Goal: Information Seeking & Learning: Understand process/instructions

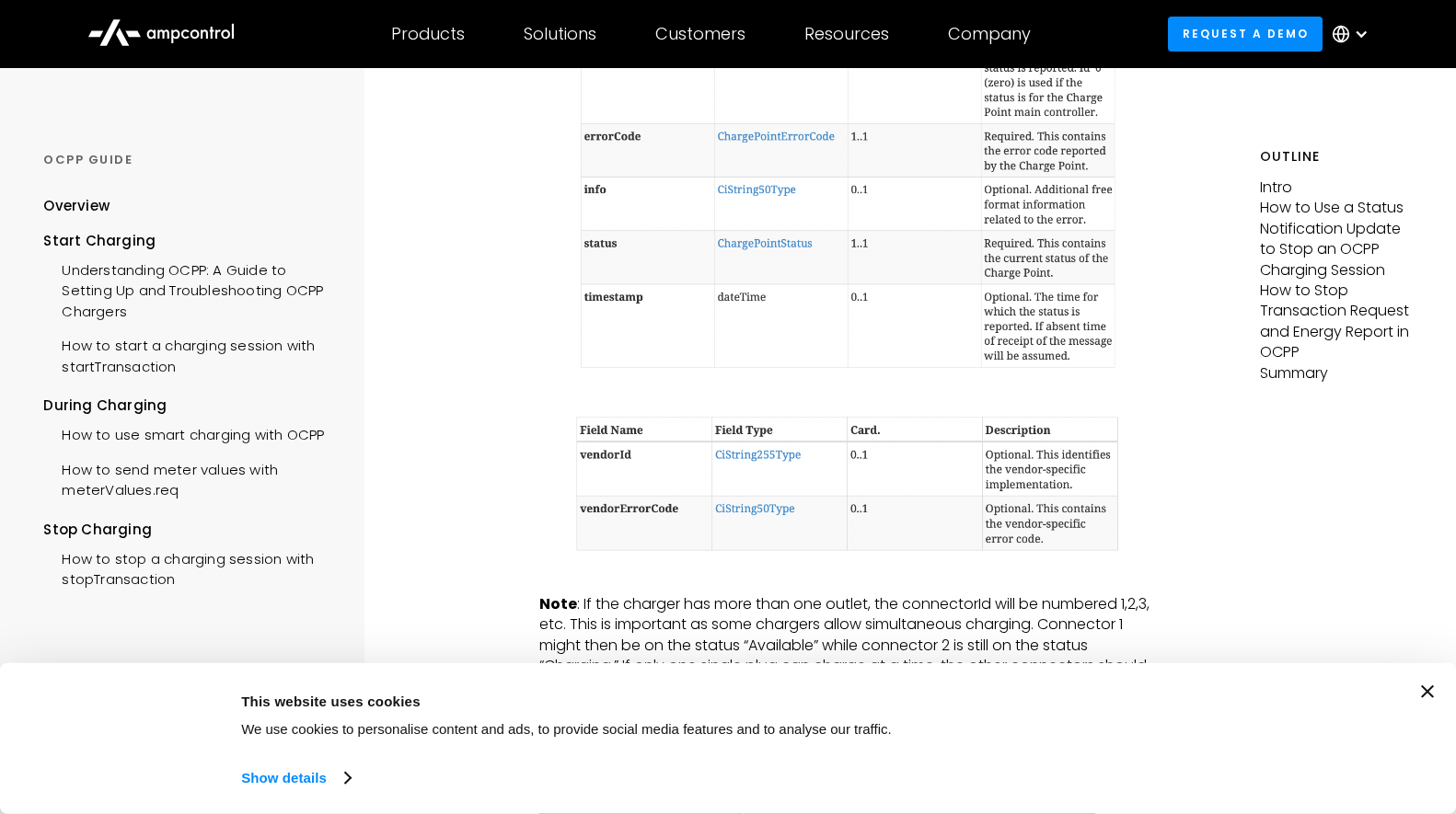
scroll to position [2628, 0]
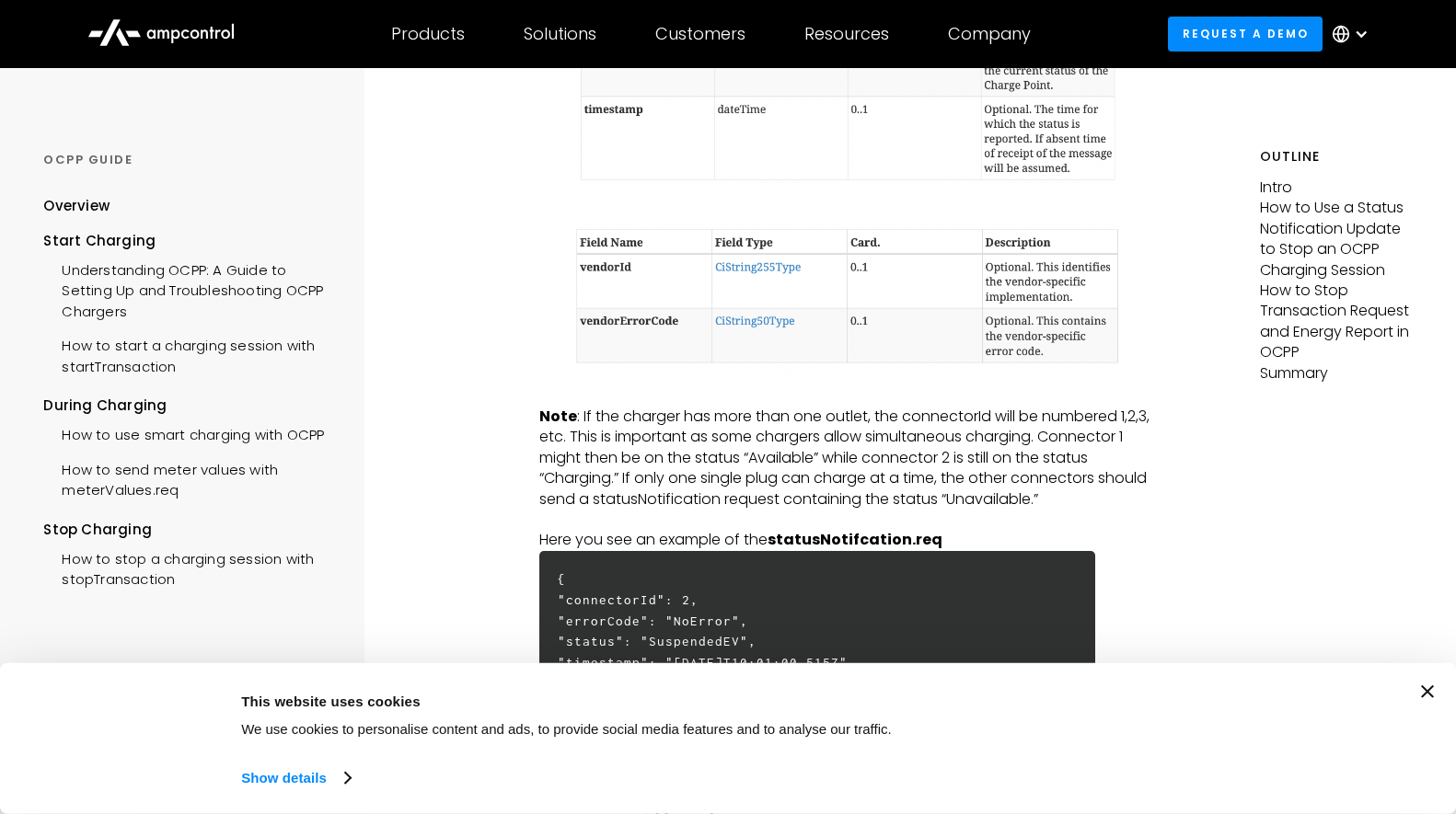
click at [1431, 694] on icon "Close banner" at bounding box center [1427, 691] width 13 height 13
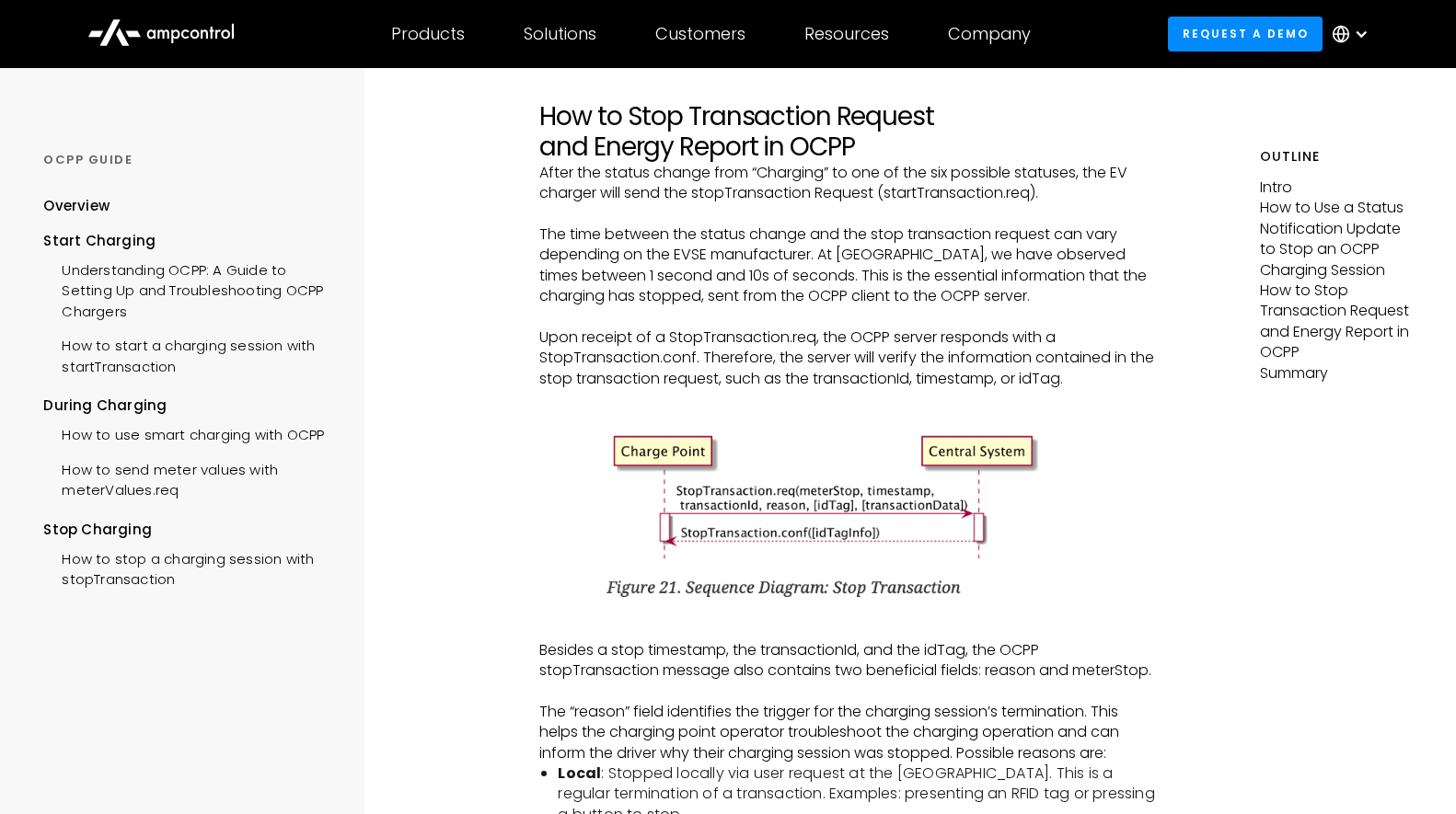
scroll to position [3660, 0]
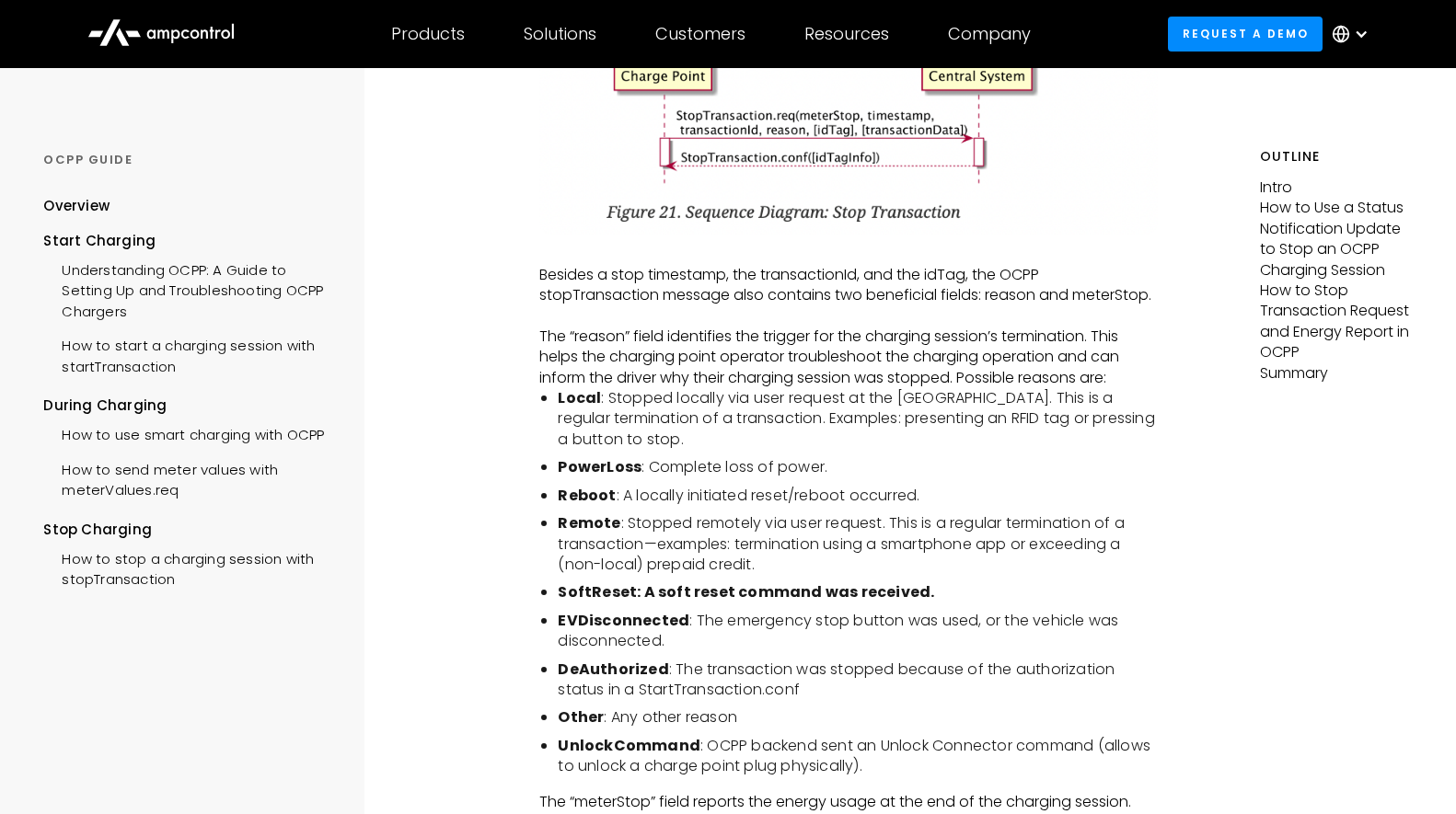
drag, startPoint x: 670, startPoint y: 654, endPoint x: 571, endPoint y: 630, distance: 101.9
click at [571, 630] on li "EVDisconnected : The emergency stop button was used, or the vehicle was disconn…" at bounding box center [857, 632] width 599 height 42
click at [587, 642] on li "EVDisconnected : The emergency stop button was used, or the vehicle was disconn…" at bounding box center [857, 632] width 599 height 42
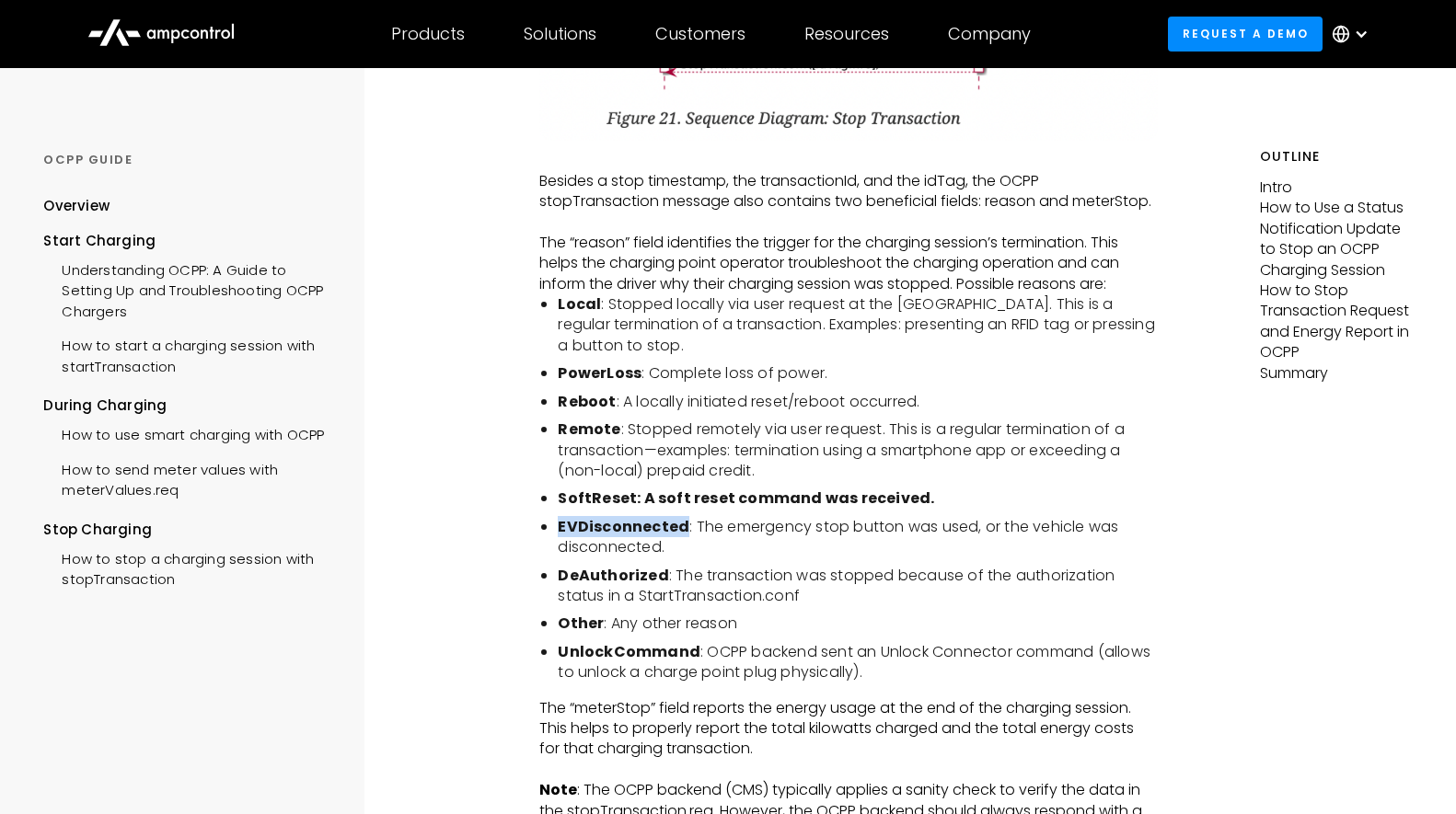
scroll to position [3848, 0]
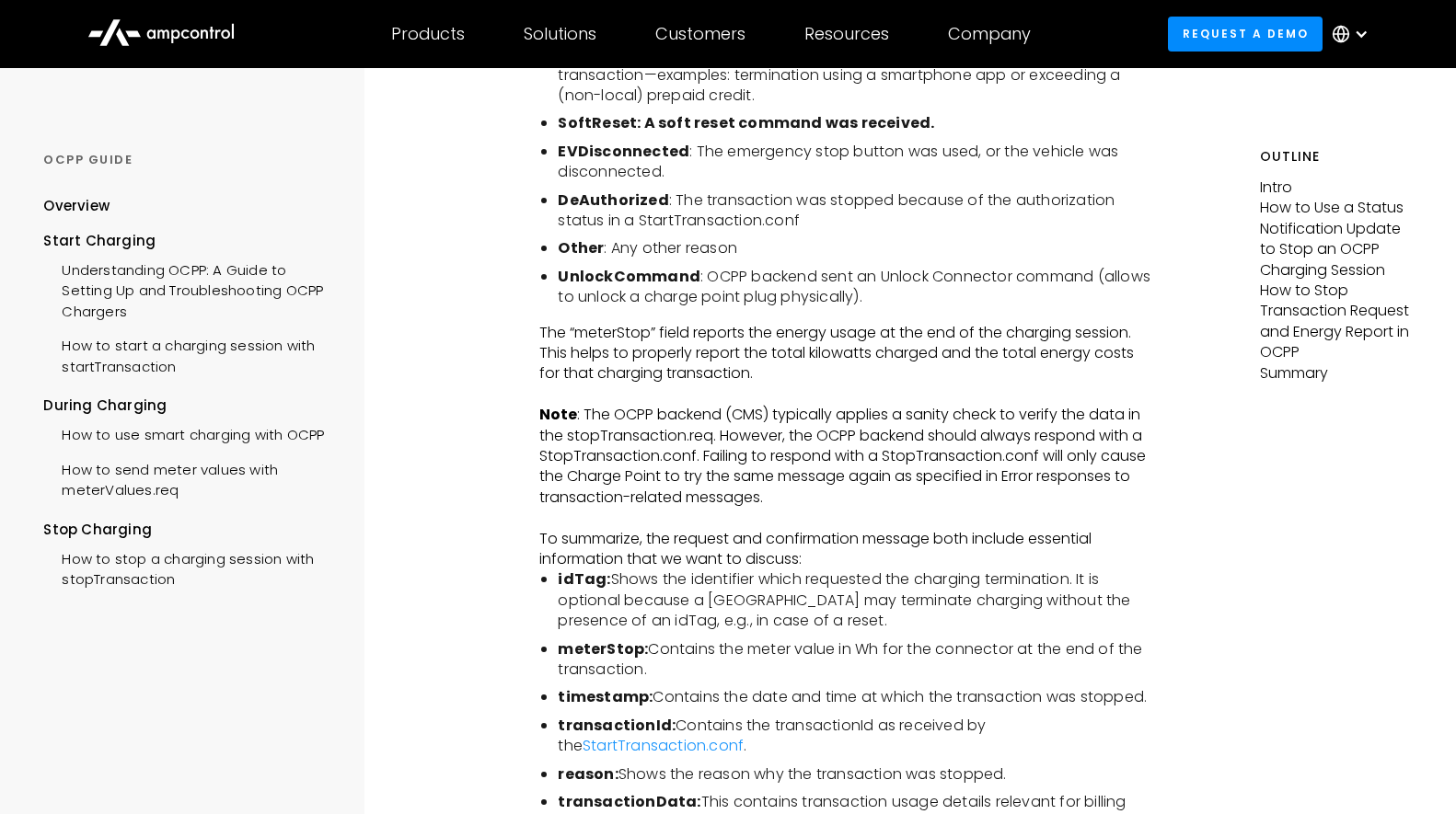
scroll to position [4035, 0]
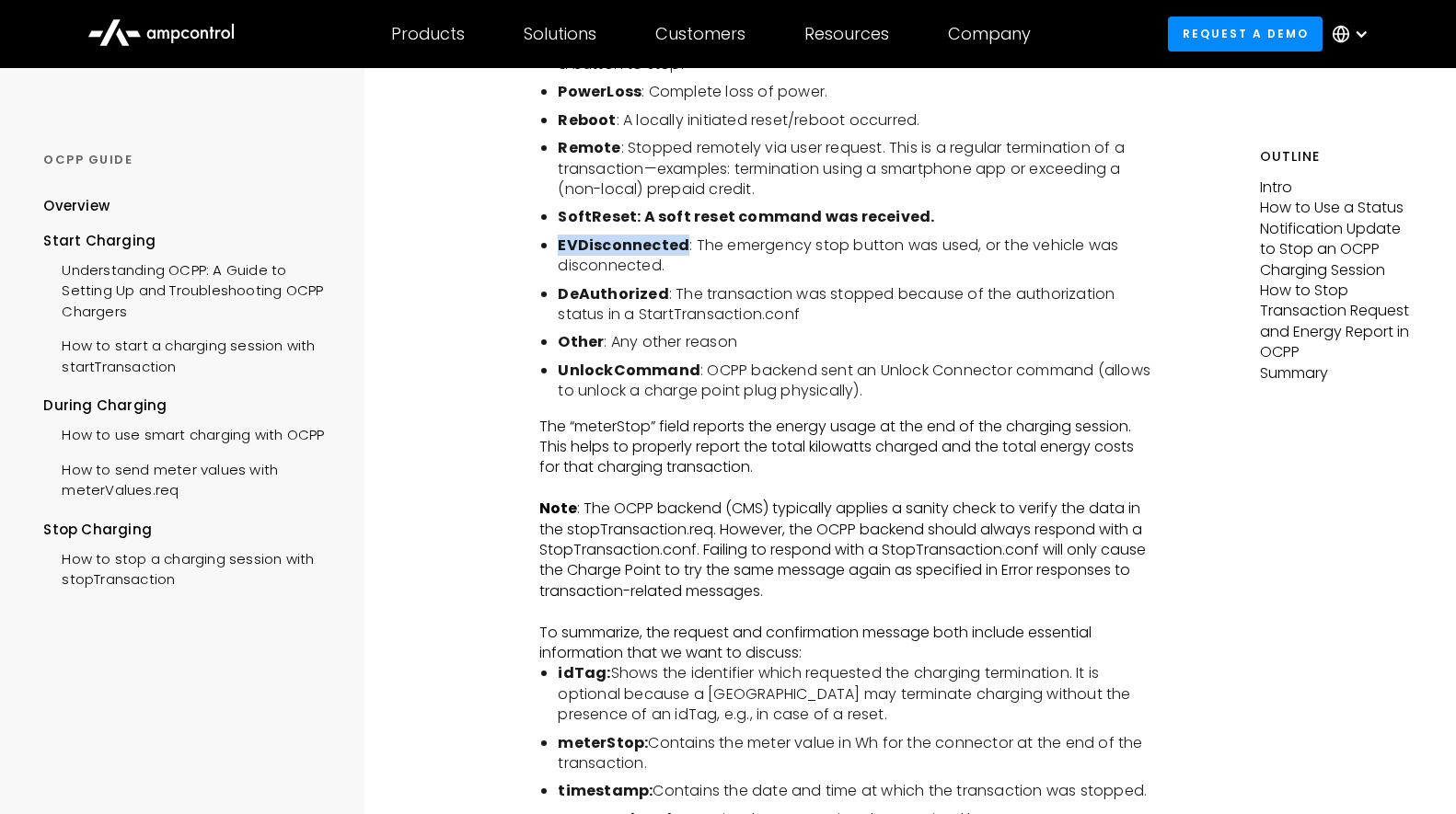
drag, startPoint x: 684, startPoint y: 254, endPoint x: 561, endPoint y: 251, distance: 123.0
click at [561, 251] on li "EVDisconnected : The emergency stop button was used, or the vehicle was disconn…" at bounding box center [857, 256] width 599 height 42
copy strong "EVDisconnected"
click at [846, 318] on li "DeAuthorized : The transaction was stopped because of the authorization status …" at bounding box center [857, 305] width 599 height 42
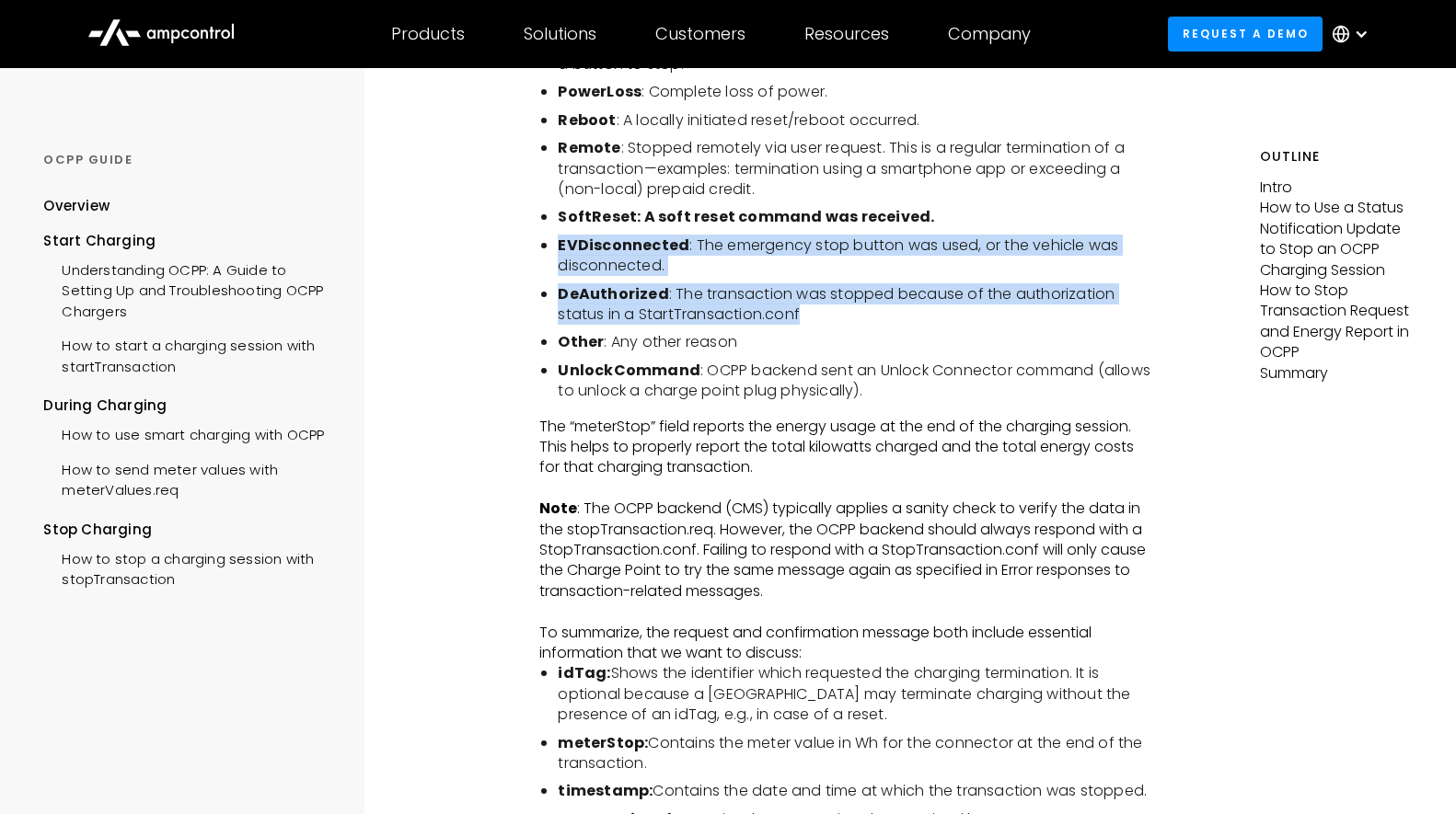
drag, startPoint x: 850, startPoint y: 322, endPoint x: 552, endPoint y: 254, distance: 305.7
click at [552, 254] on ul "Local : Stopped locally via user request at the [GEOGRAPHIC_DATA]. This is a re…" at bounding box center [847, 207] width 617 height 389
copy ul "EVDisconnected : The emergency stop button was used, or the vehicle was disconn…"
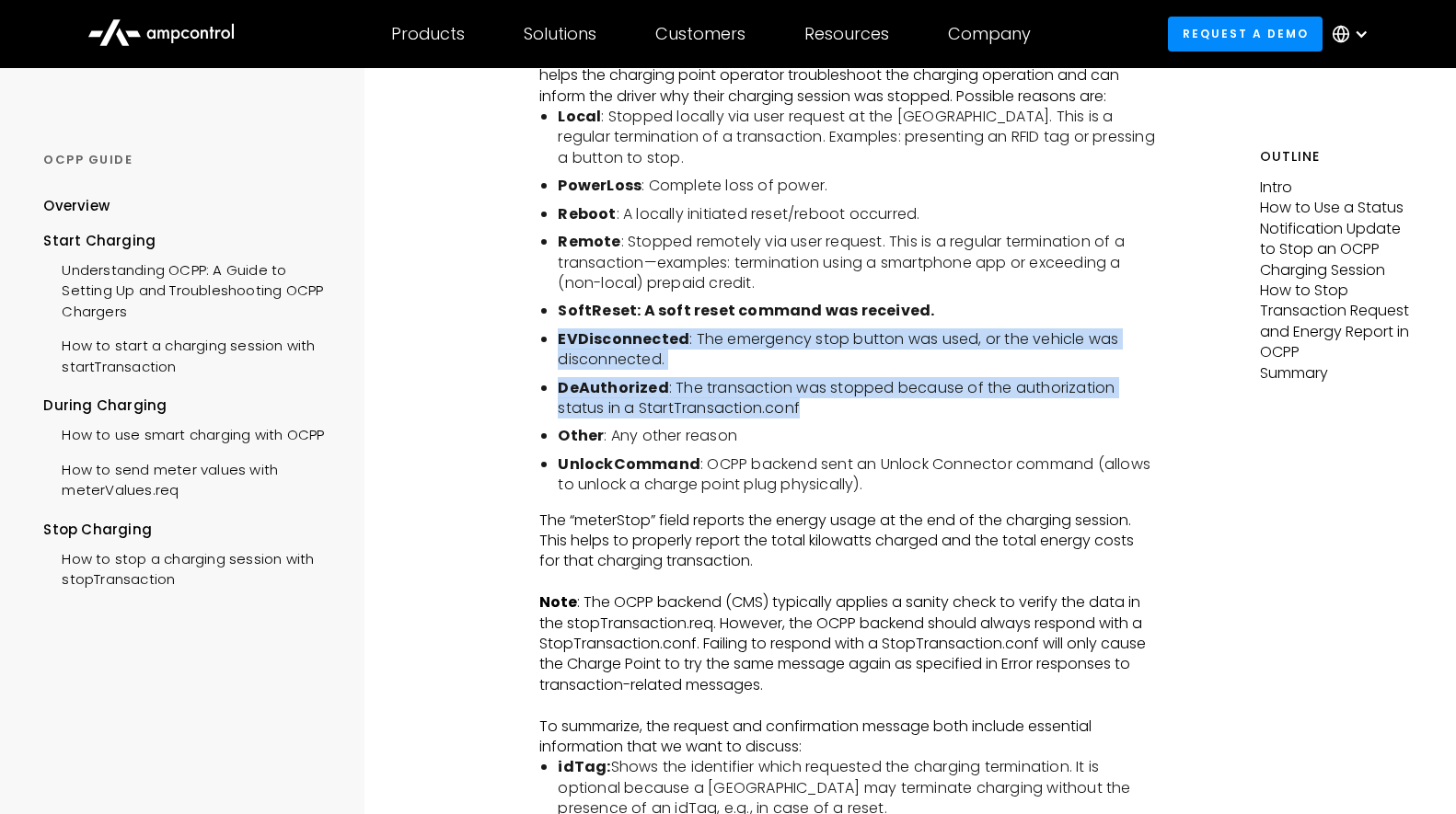
scroll to position [3848, 0]
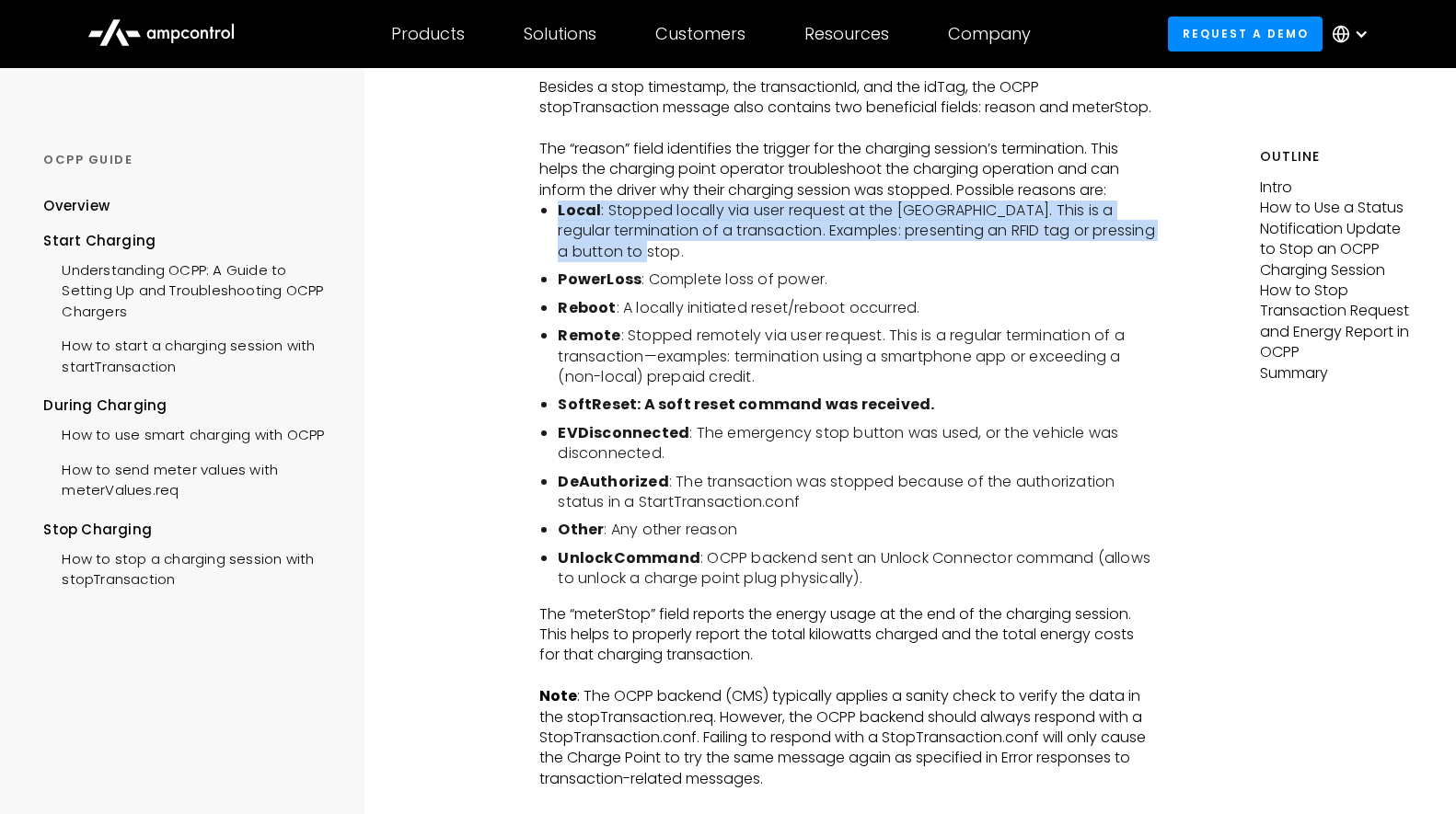
drag, startPoint x: 667, startPoint y: 259, endPoint x: 559, endPoint y: 216, distance: 116.2
click at [559, 216] on li "Local : Stopped locally via user request at the [GEOGRAPHIC_DATA]. This is a re…" at bounding box center [857, 232] width 599 height 61
copy li "Local : Stopped locally via user request at the [GEOGRAPHIC_DATA]. This is a re…"
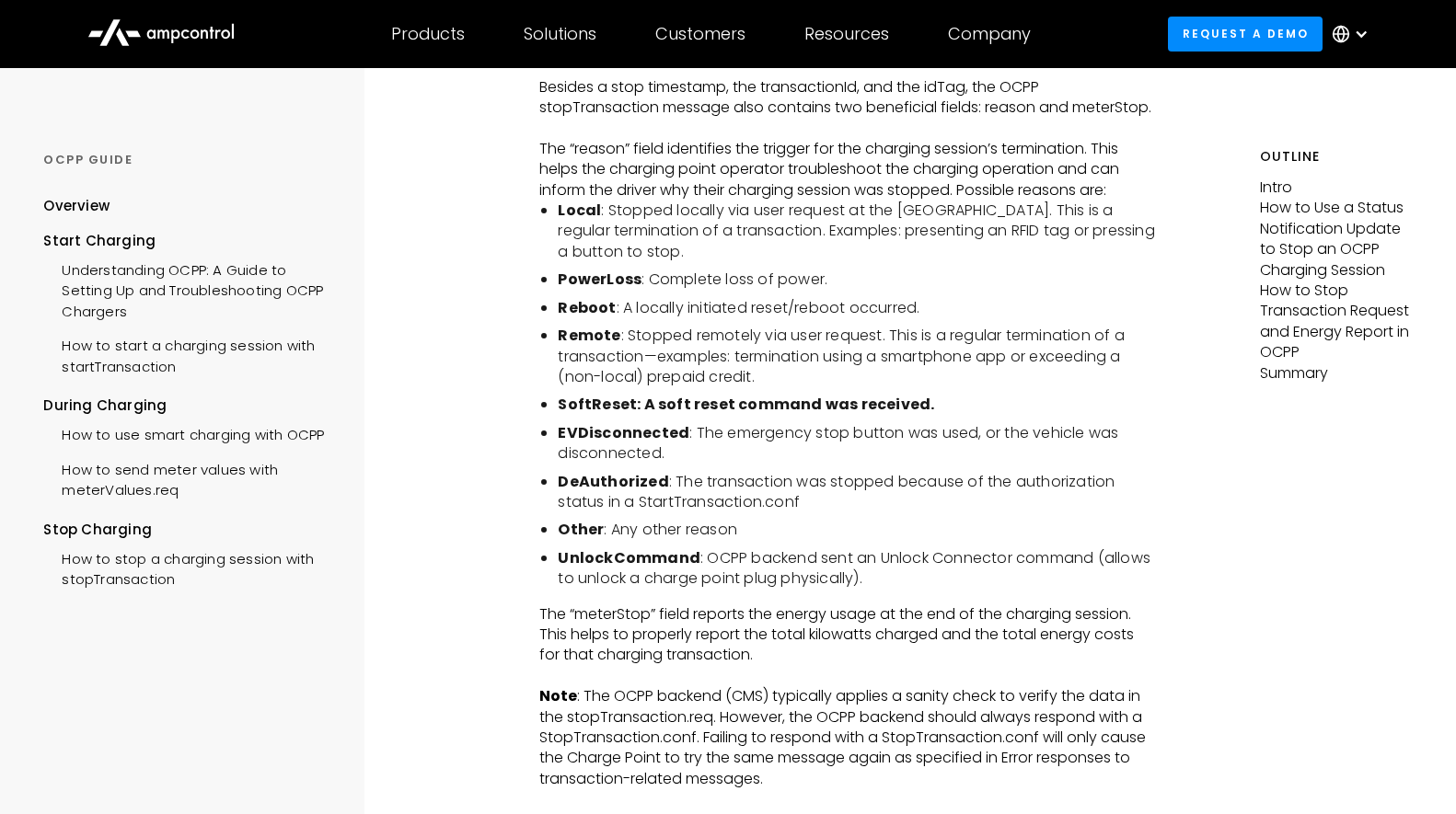
click at [752, 564] on li "UnlockCommand : OCPP backend sent an Unlock Connector command (allows to unlock…" at bounding box center [857, 569] width 599 height 42
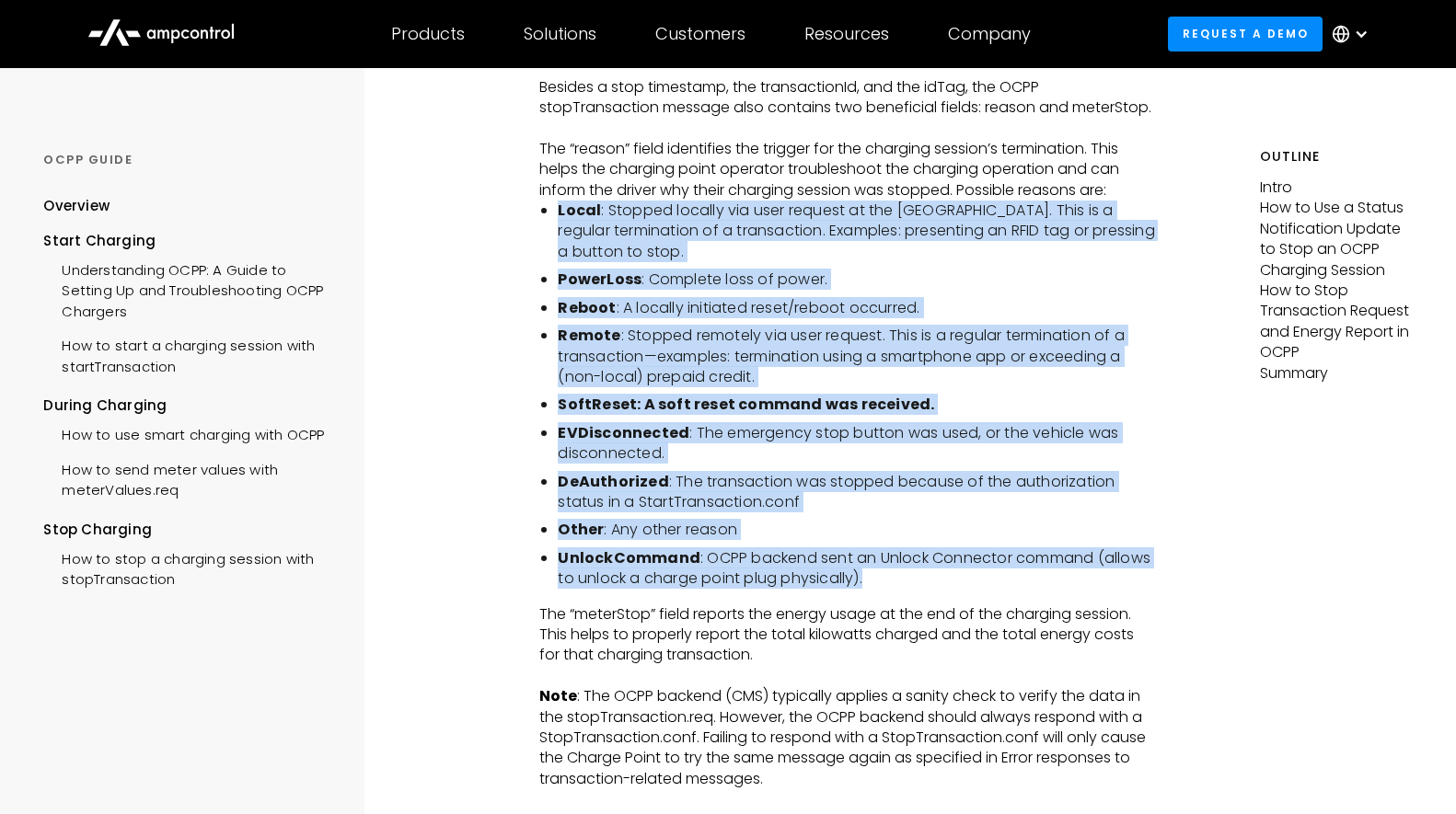
drag, startPoint x: 869, startPoint y: 586, endPoint x: 557, endPoint y: 217, distance: 483.2
click at [557, 217] on ul "Local : Stopped locally via user request at the [GEOGRAPHIC_DATA]. This is a re…" at bounding box center [847, 395] width 617 height 389
copy ul "Local : Stopped locally via user request at the [GEOGRAPHIC_DATA]. This is a re…"
click at [829, 350] on li "Remote : Stopped remotely via user request. This is a regular termination of a …" at bounding box center [857, 356] width 599 height 61
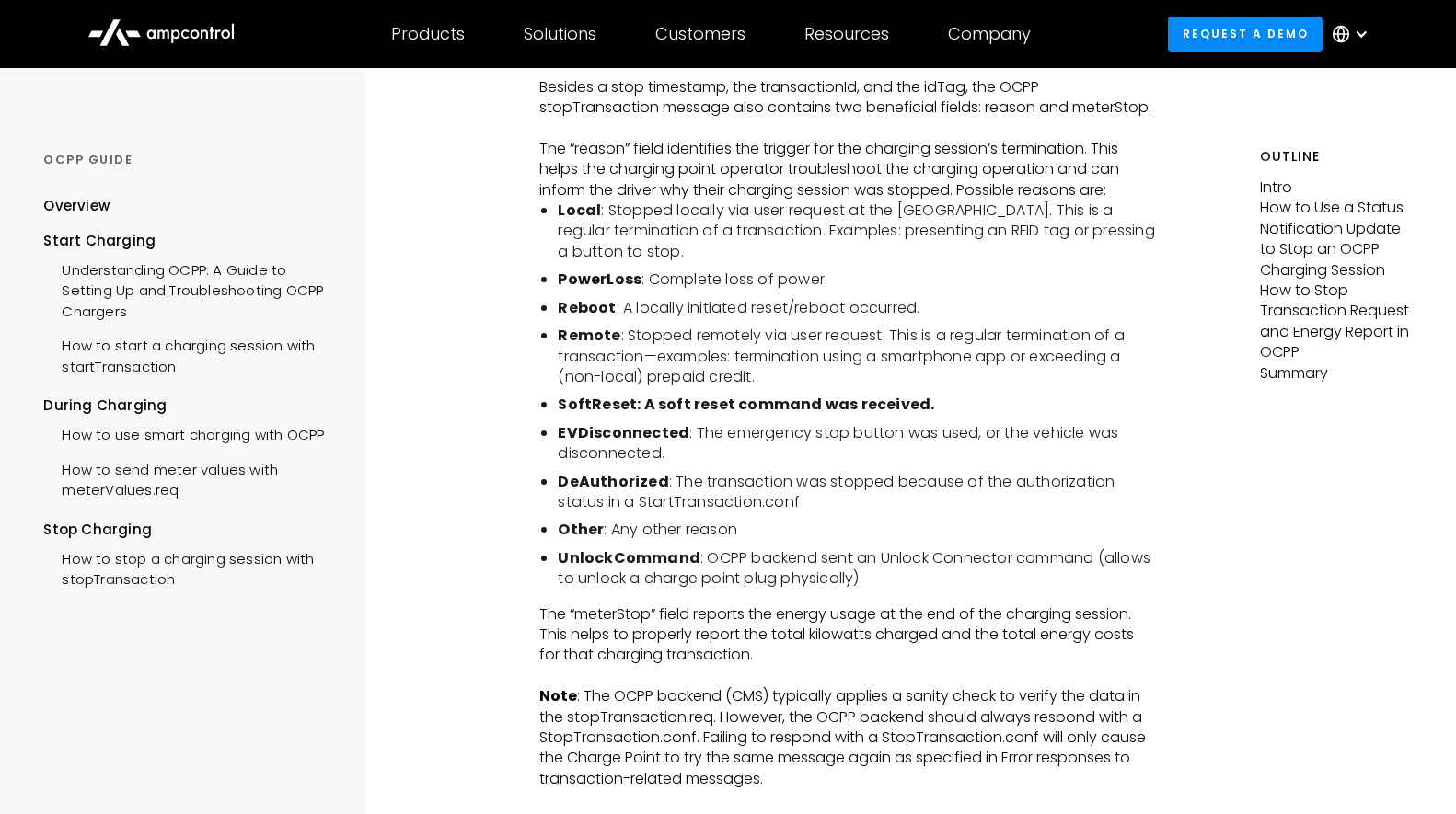
click at [617, 565] on strong "UnlockCommand" at bounding box center [629, 558] width 143 height 21
click at [714, 725] on p "Note : The OCPP backend (CMS) typically applies a sanity check to verify the da…" at bounding box center [847, 738] width 617 height 103
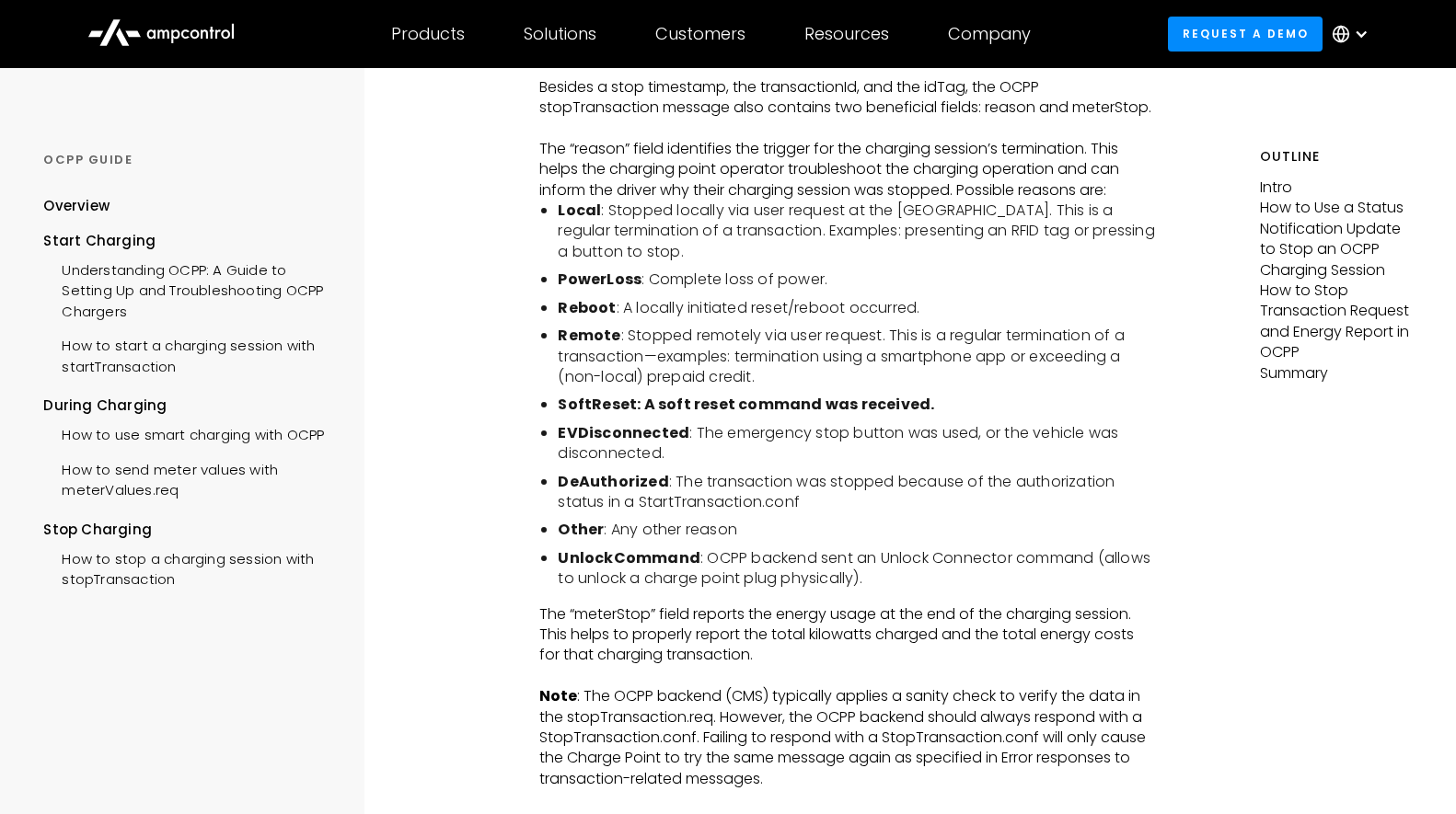
click at [642, 789] on p "Note : The OCPP backend (CMS) typically applies a sanity check to verify the da…" at bounding box center [847, 738] width 617 height 103
click at [751, 374] on li "Remote : Stopped remotely via user request. This is a regular termination of a …" at bounding box center [857, 356] width 599 height 61
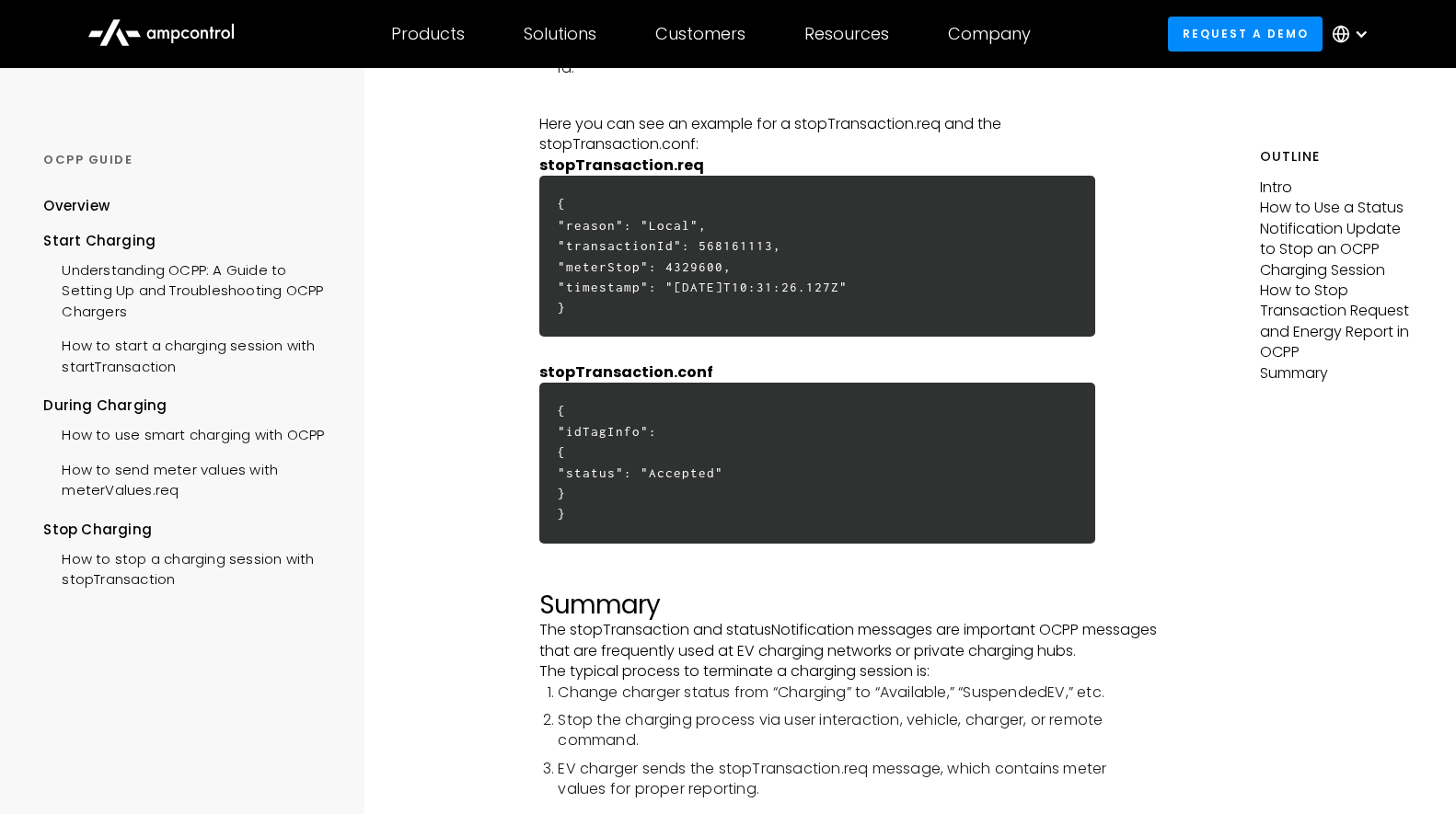
scroll to position [5349, 0]
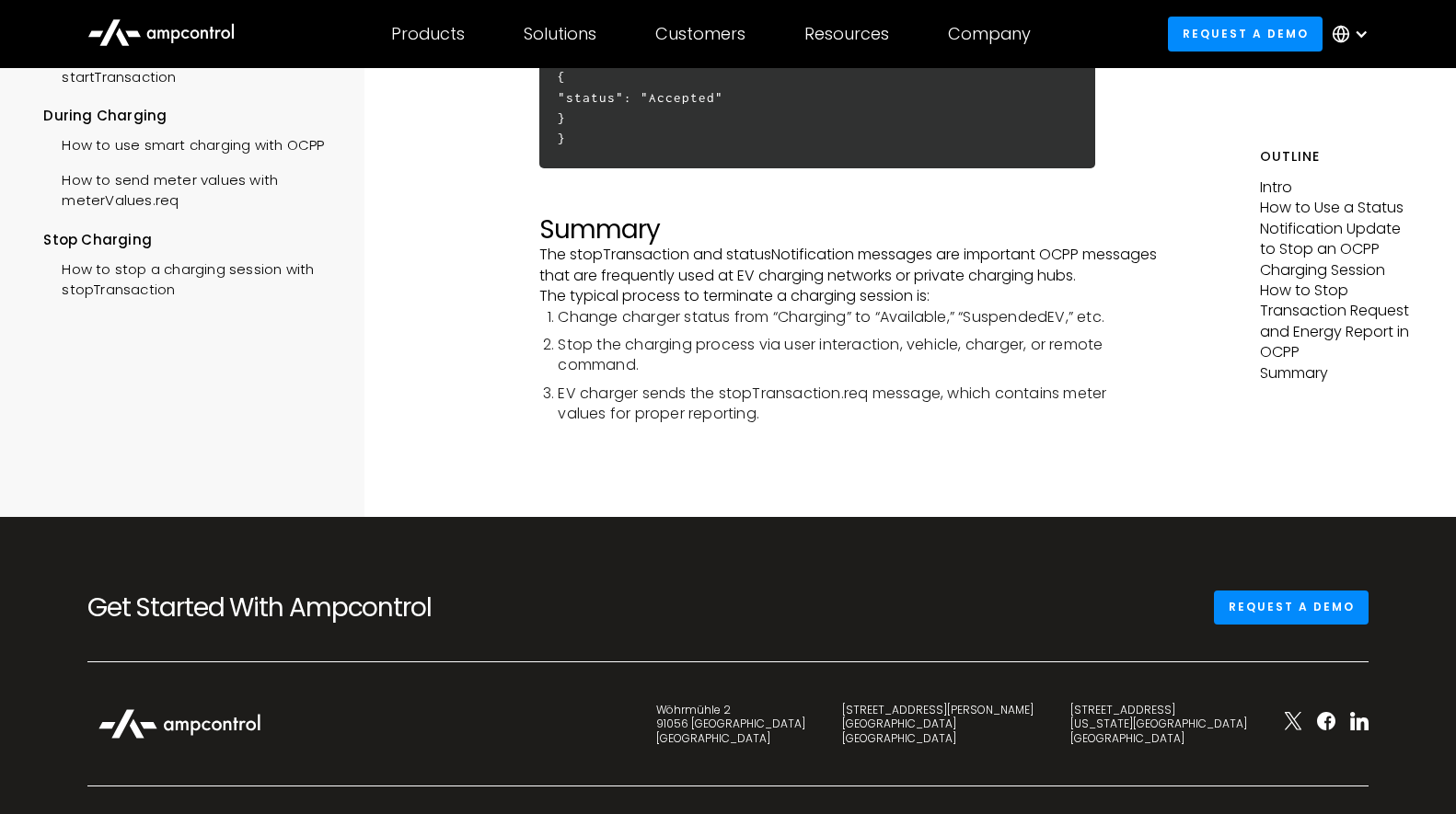
click at [47, 462] on div "OCPP GUIDE Overview Start Charging Understanding OCPP: A Guide to Setting Up an…" at bounding box center [189, 166] width 291 height 609
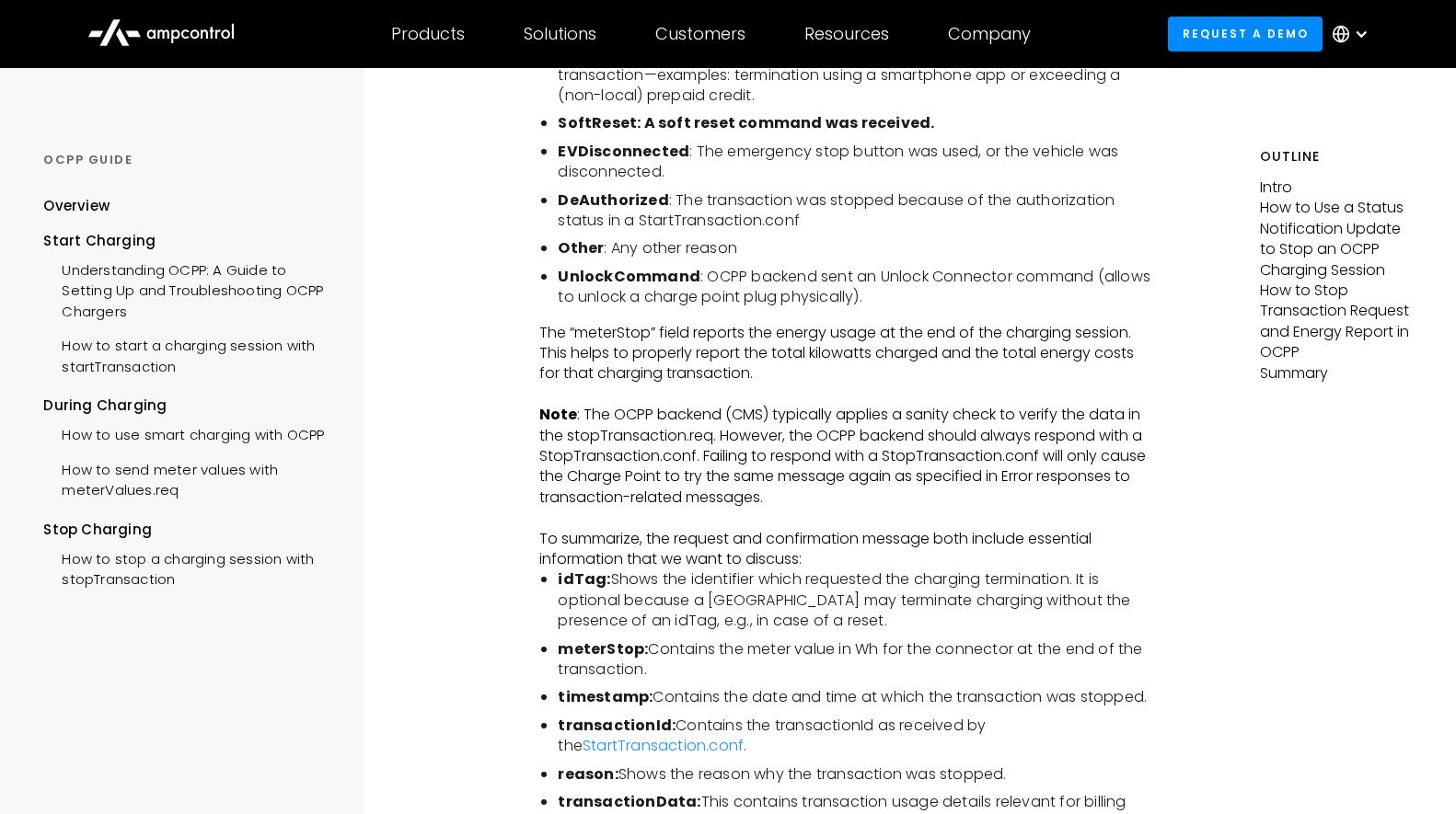
scroll to position [4035, 0]
